Goal: Task Accomplishment & Management: Manage account settings

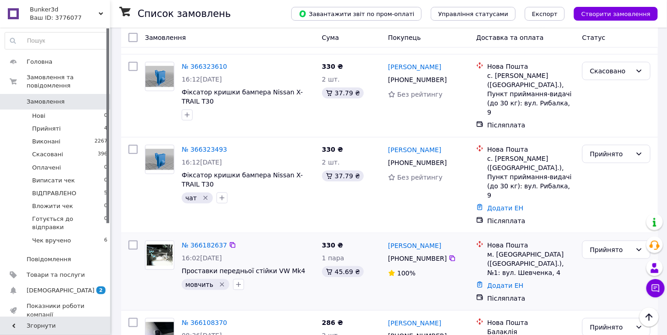
scroll to position [336, 0]
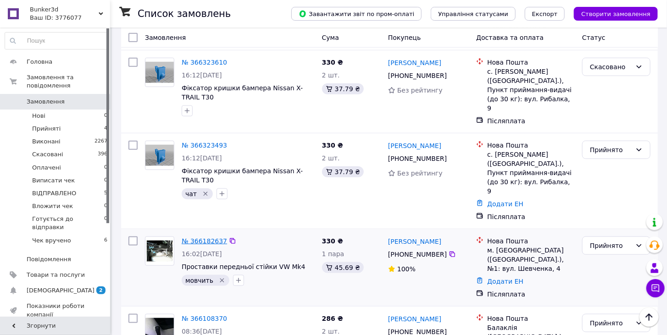
click at [214, 237] on link "№ 366182637" at bounding box center [204, 240] width 45 height 7
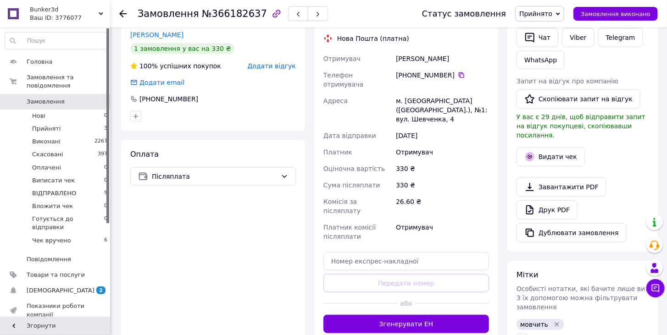
scroll to position [204, 0]
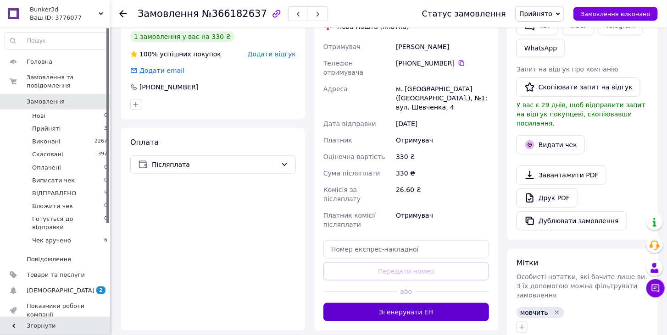
click at [434, 303] on button "Згенерувати ЕН" at bounding box center [405, 312] width 165 height 18
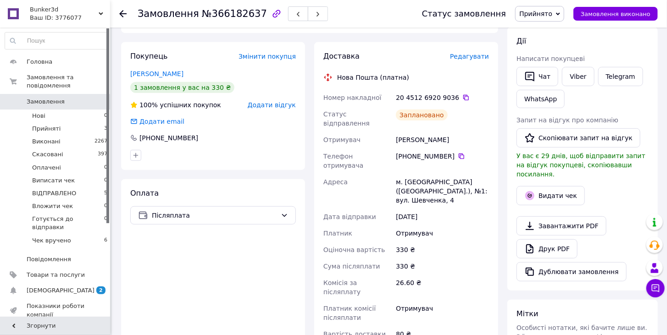
scroll to position [0, 0]
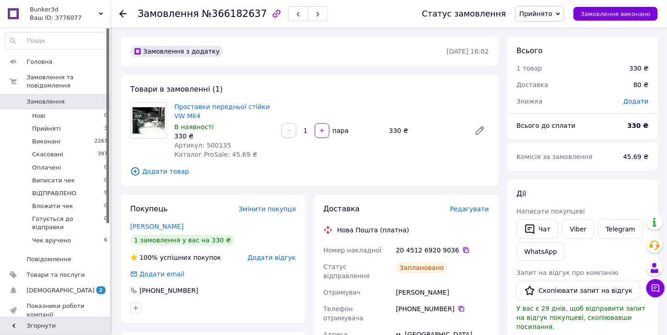
click at [462, 249] on icon at bounding box center [465, 250] width 7 height 7
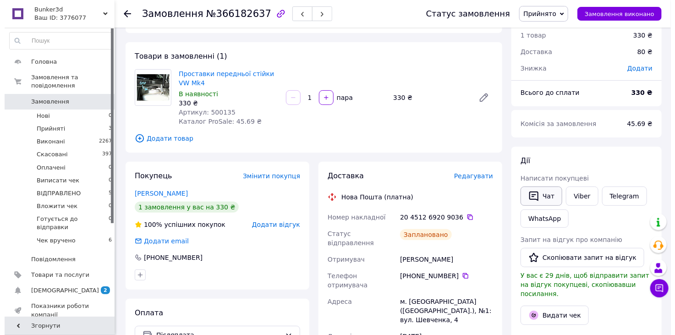
scroll to position [51, 0]
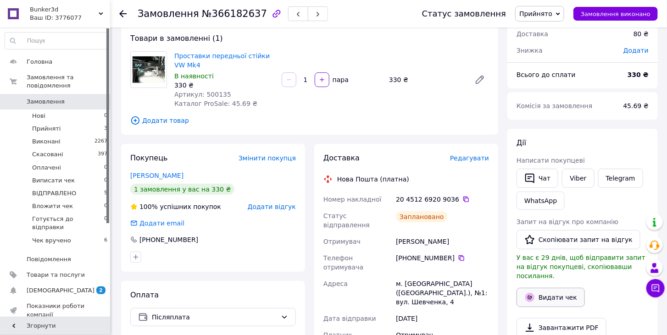
click at [563, 288] on button "Видати чек" at bounding box center [550, 297] width 68 height 19
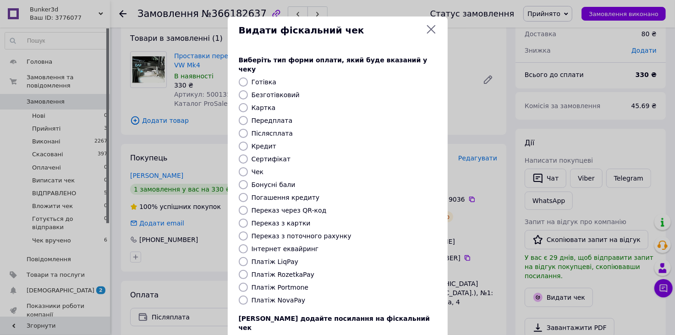
click at [239, 296] on input "Платіж NovaPay" at bounding box center [243, 300] width 9 height 9
radio input "true"
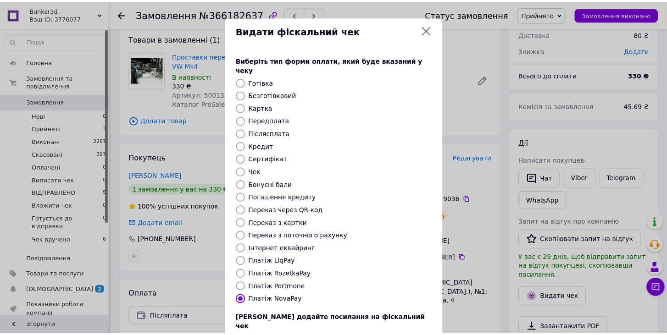
scroll to position [59, 0]
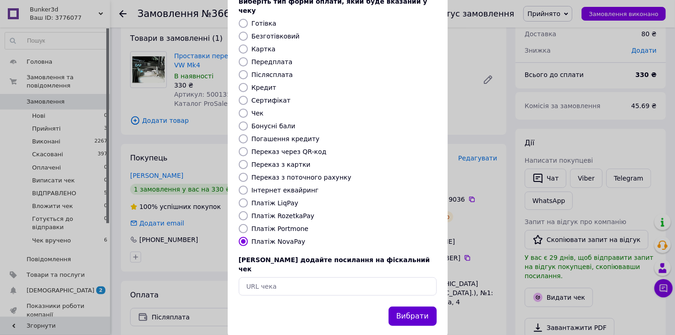
click at [415, 307] on button "Вибрати" at bounding box center [413, 317] width 48 height 20
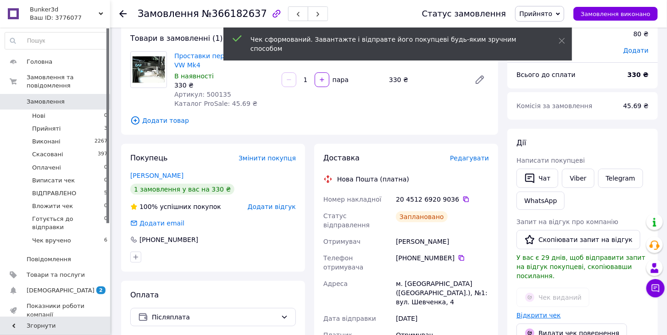
click at [540, 312] on link "Відкрити чек" at bounding box center [538, 315] width 44 height 7
